Goal: Navigation & Orientation: Find specific page/section

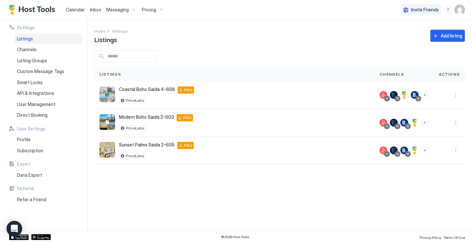
click at [36, 40] on div "Listings" at bounding box center [48, 38] width 68 height 11
click at [30, 50] on span "Channels" at bounding box center [27, 50] width 20 height 6
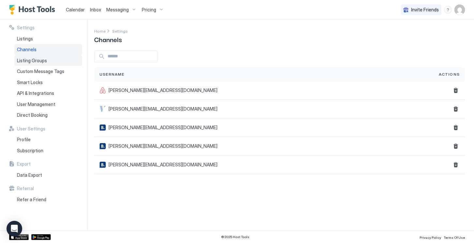
click at [31, 59] on span "Listing Groups" at bounding box center [32, 61] width 30 height 6
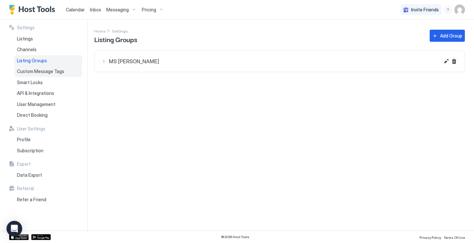
click at [33, 70] on span "Custom Message Tags" at bounding box center [40, 71] width 47 height 6
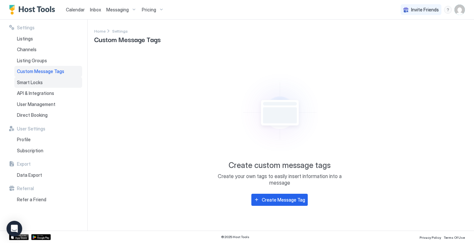
click at [35, 82] on span "Smart Locks" at bounding box center [30, 83] width 26 height 6
